Goal: Transaction & Acquisition: Purchase product/service

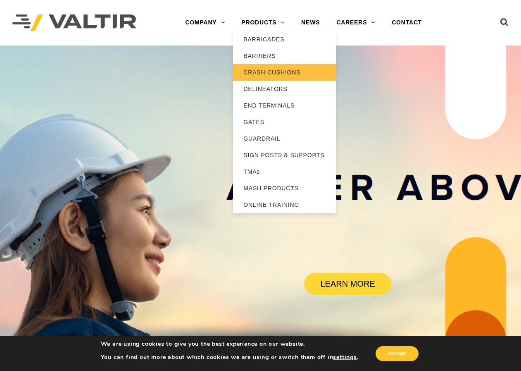
click at [260, 72] on link "CRASH CUSHIONS" at bounding box center [284, 72] width 103 height 17
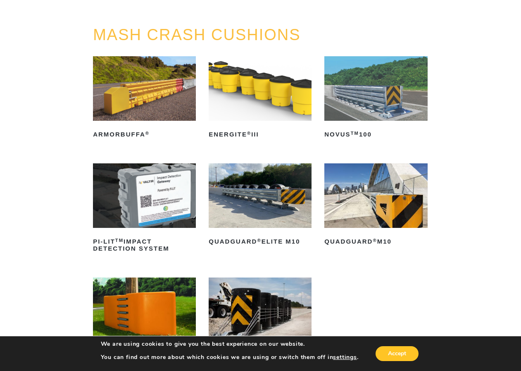
scroll to position [83, 0]
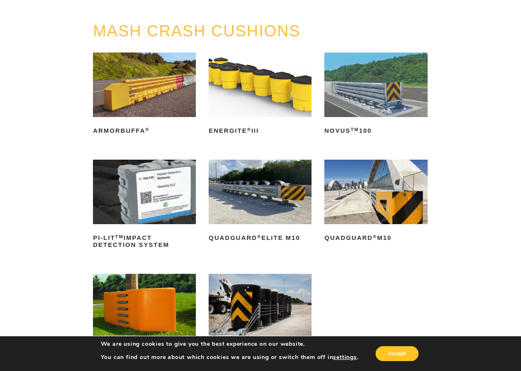
click at [273, 189] on img at bounding box center [260, 192] width 103 height 65
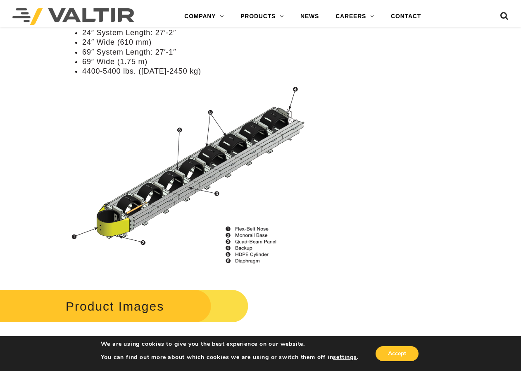
scroll to position [827, 0]
